Goal: Task Accomplishment & Management: Manage account settings

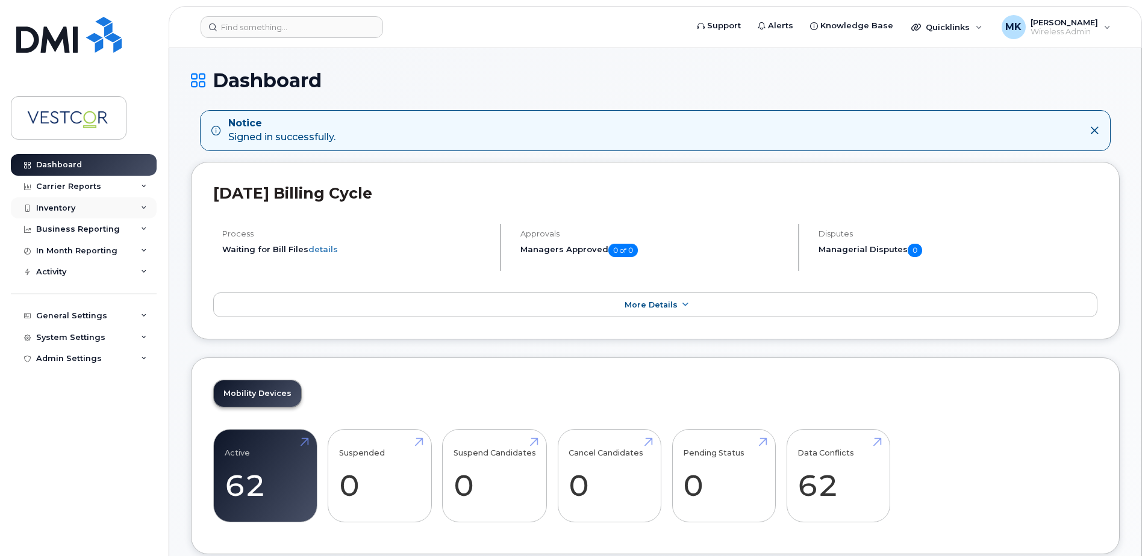
click at [52, 208] on div "Inventory" at bounding box center [55, 209] width 39 height 10
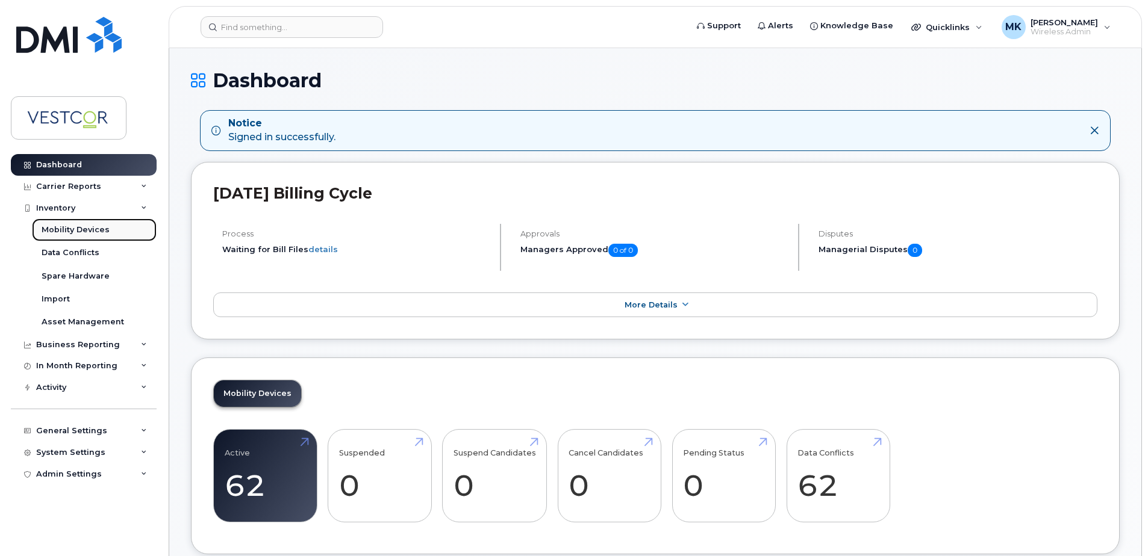
click at [104, 227] on div "Mobility Devices" at bounding box center [76, 230] width 68 height 11
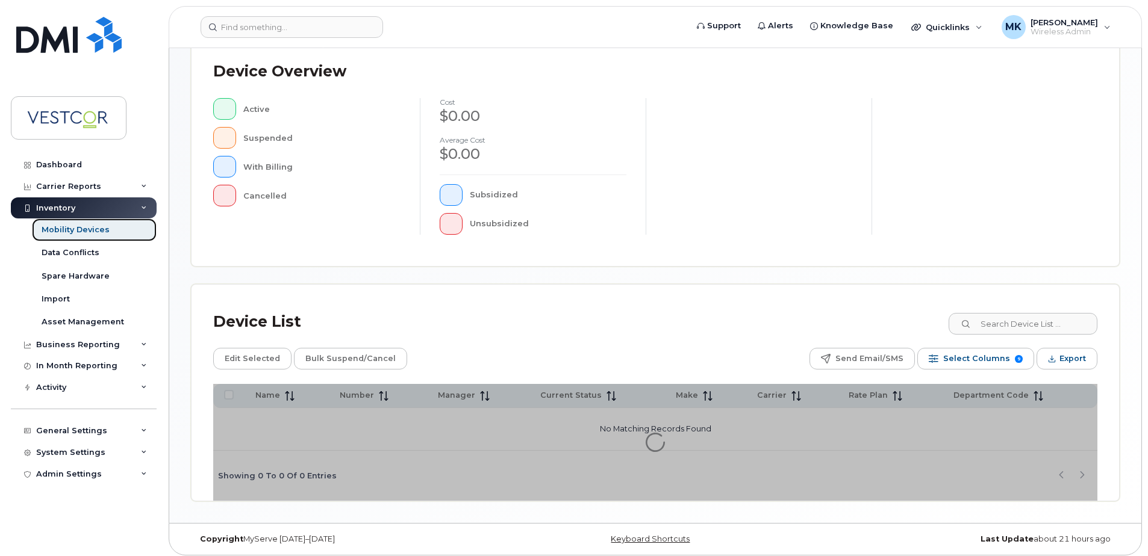
scroll to position [272, 0]
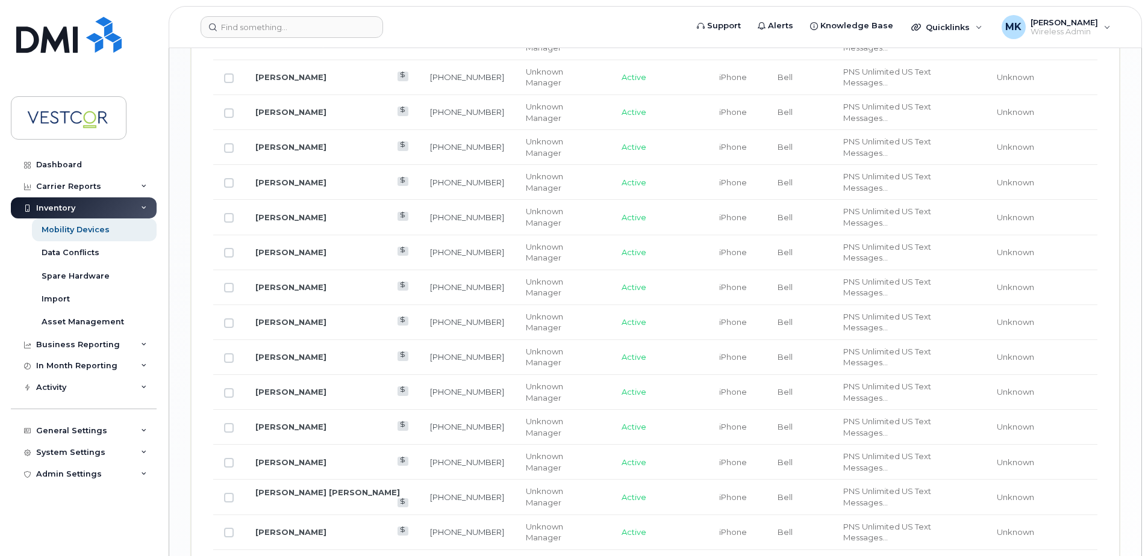
scroll to position [1451, 0]
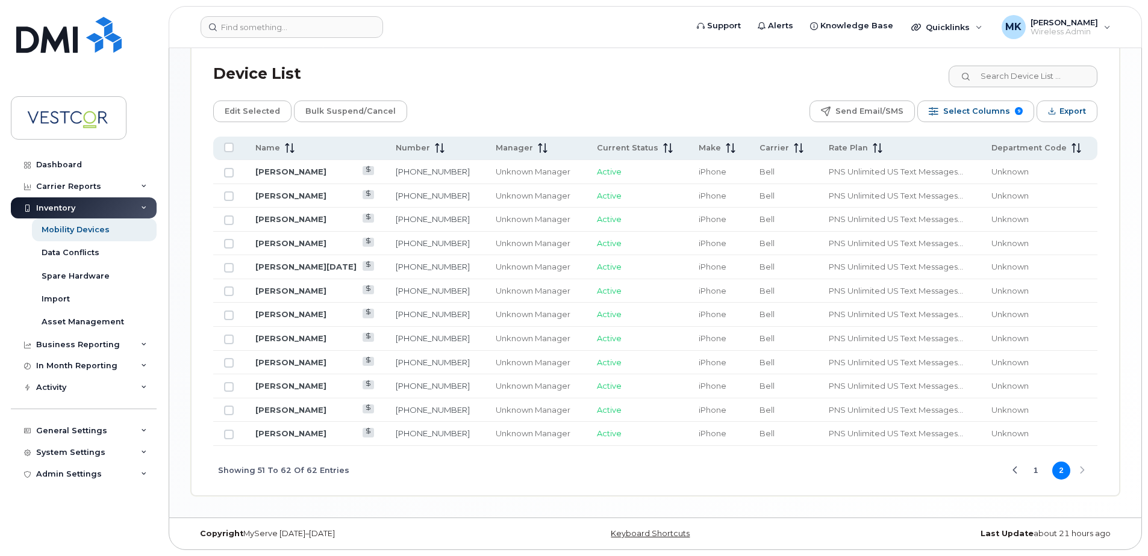
scroll to position [546, 0]
click at [304, 291] on link "[PERSON_NAME]" at bounding box center [290, 291] width 71 height 10
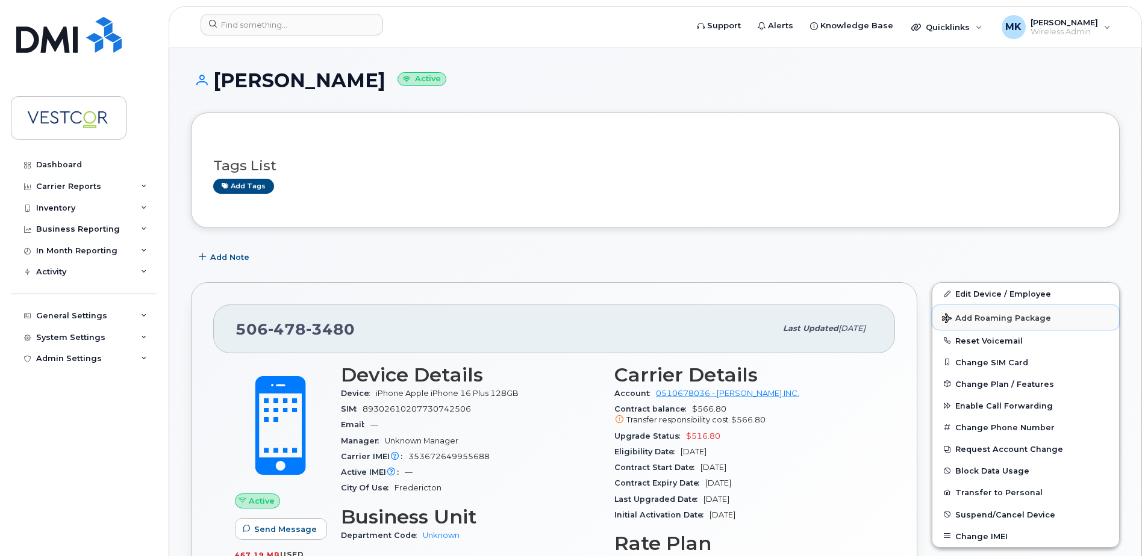
click at [967, 318] on span "Add Roaming Package" at bounding box center [996, 319] width 109 height 11
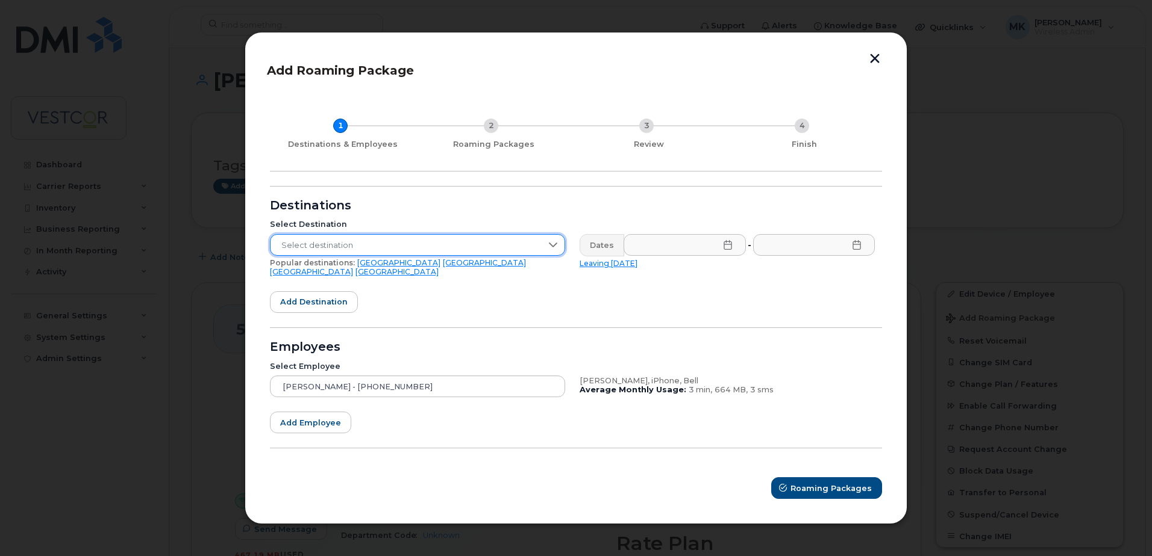
click at [438, 251] on span "Select destination" at bounding box center [405, 246] width 271 height 22
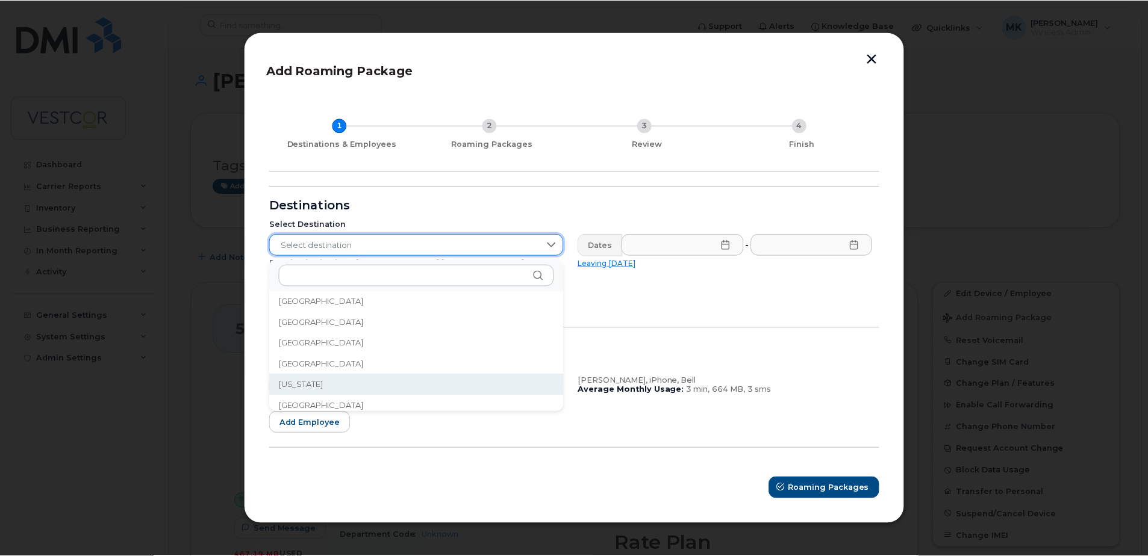
scroll to position [1445, 0]
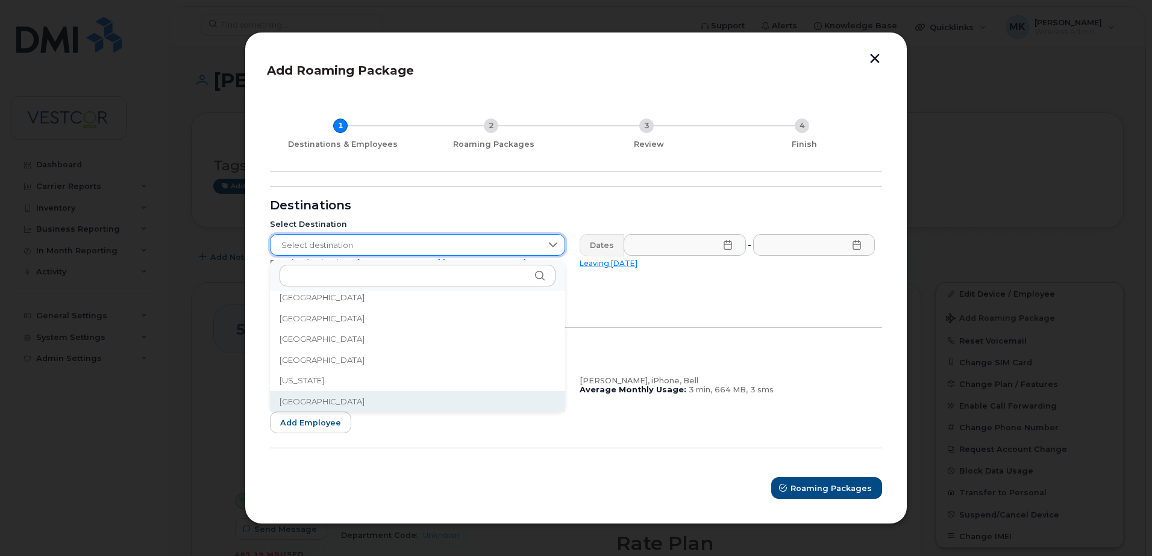
click at [316, 402] on span "Germany" at bounding box center [321, 401] width 85 height 11
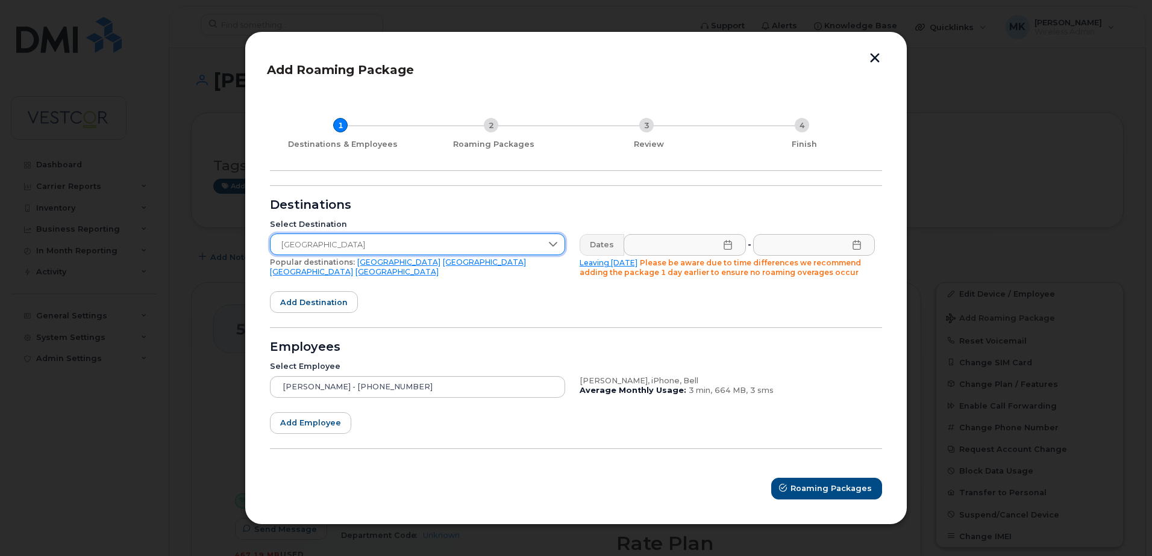
click at [727, 244] on icon at bounding box center [728, 245] width 10 height 10
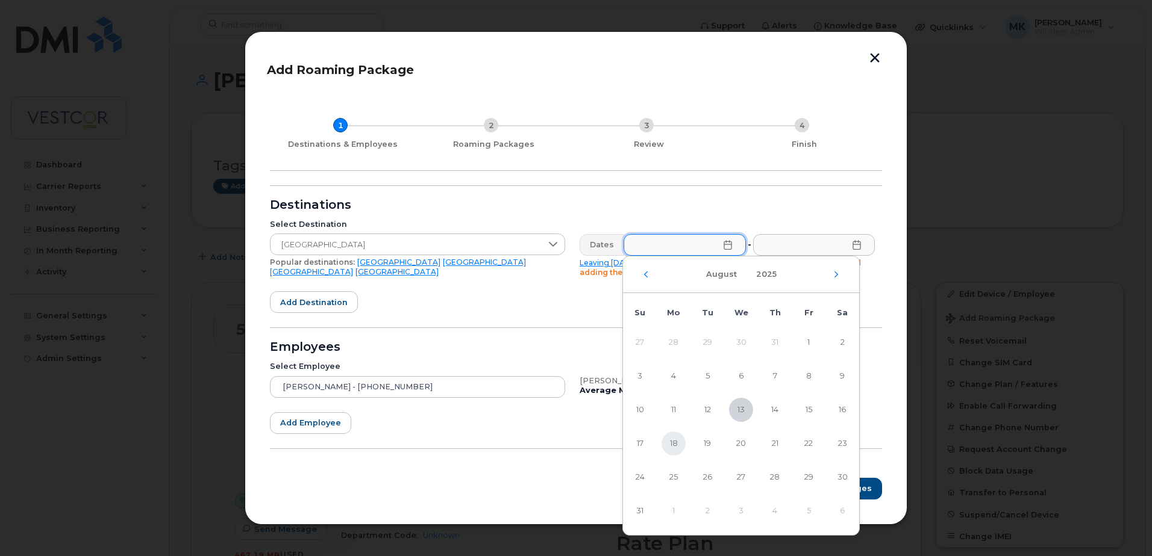
click at [673, 442] on span "18" at bounding box center [673, 444] width 24 height 24
type input "08/18/2025"
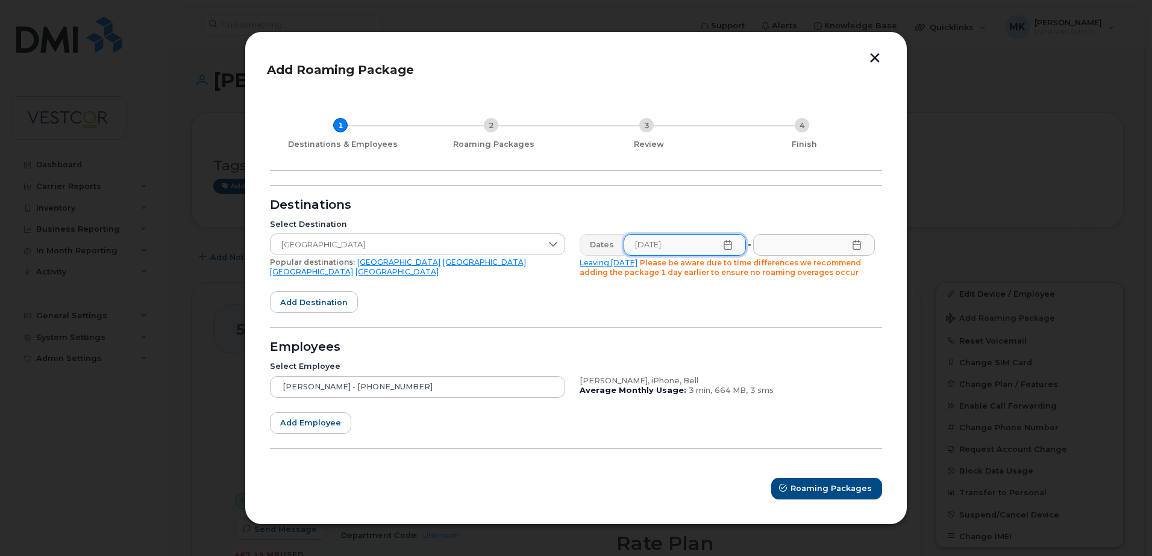
click at [856, 243] on icon at bounding box center [857, 245] width 10 height 10
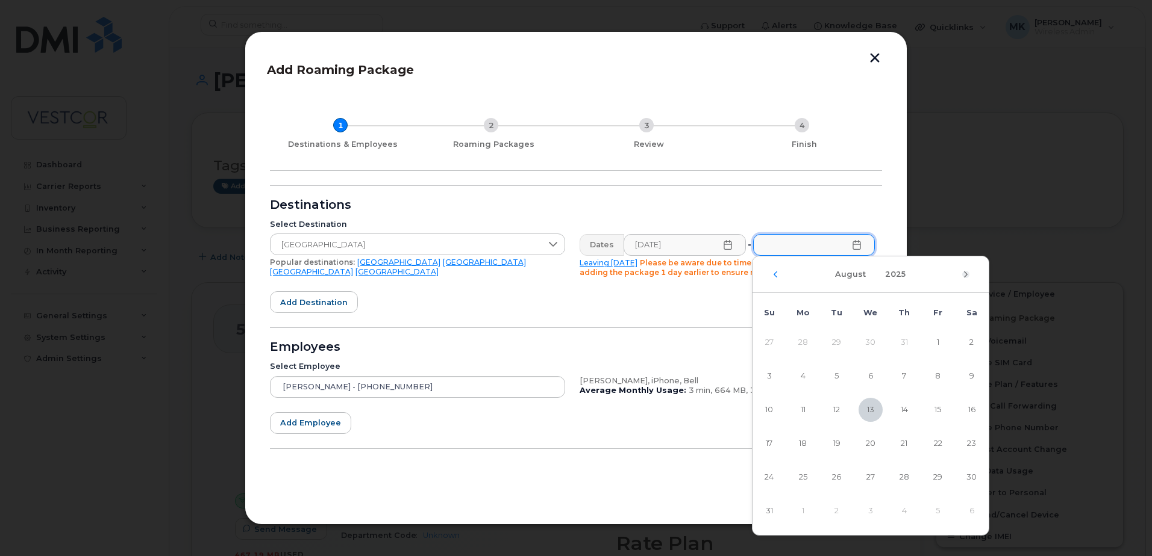
click at [967, 272] on icon "Next Month" at bounding box center [965, 275] width 7 height 10
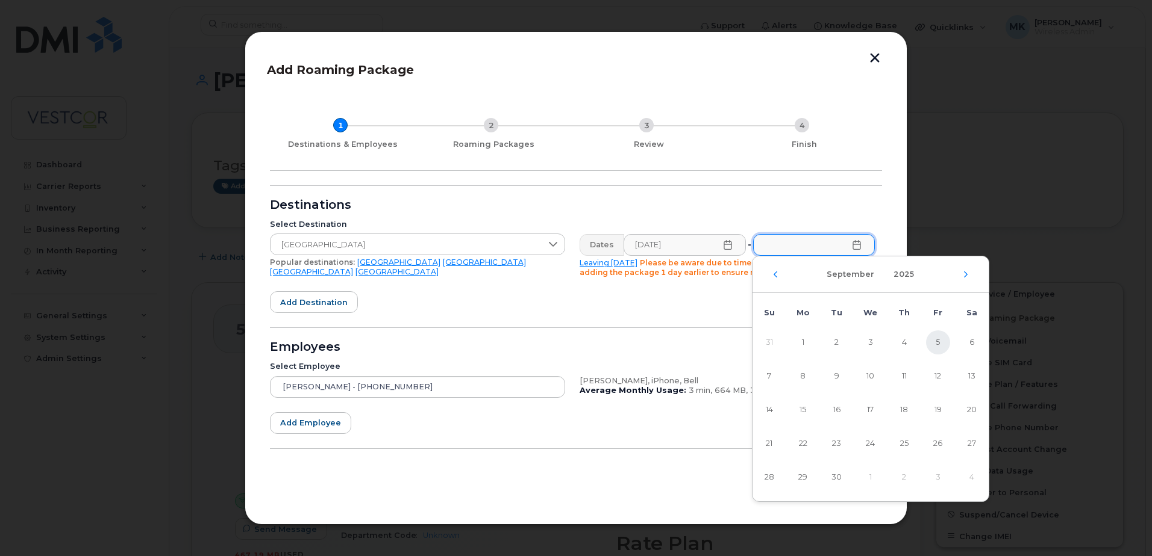
click at [938, 344] on span "5" at bounding box center [938, 343] width 24 height 24
type input "09/05/2025"
click at [875, 54] on button "button" at bounding box center [874, 59] width 18 height 13
